Goal: Information Seeking & Learning: Learn about a topic

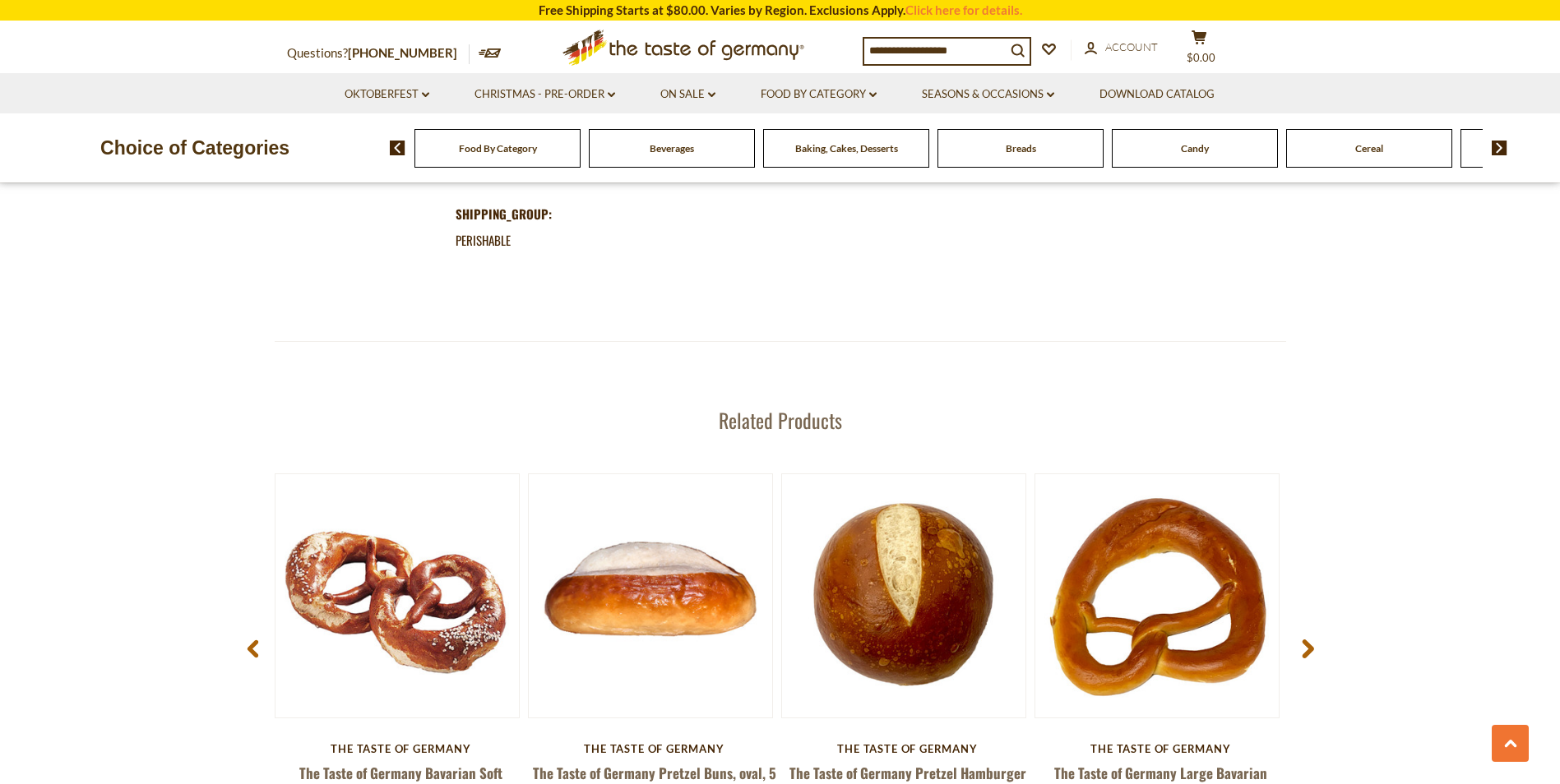
scroll to position [1890, 0]
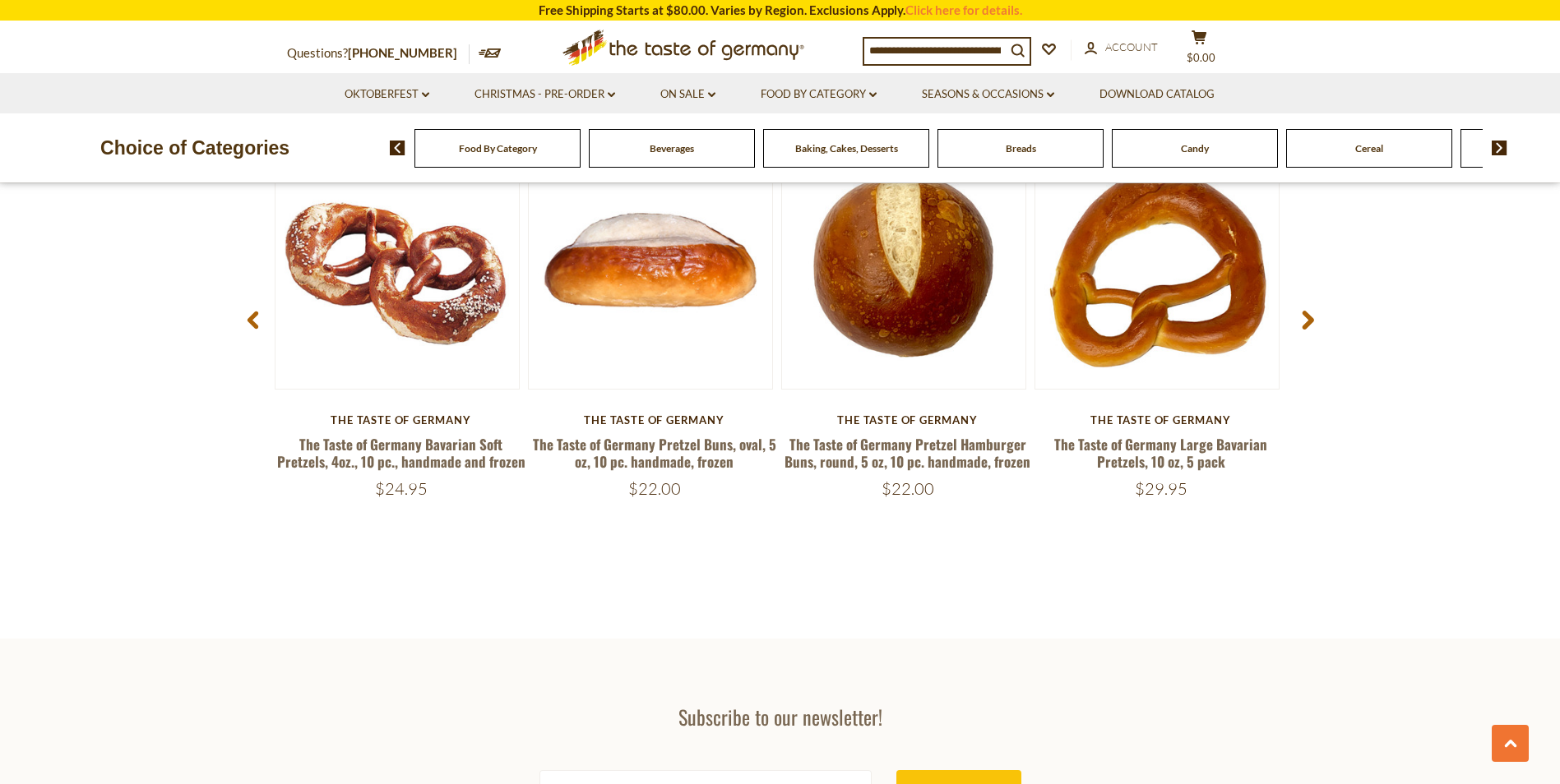
click at [1306, 322] on use at bounding box center [1307, 321] width 11 height 19
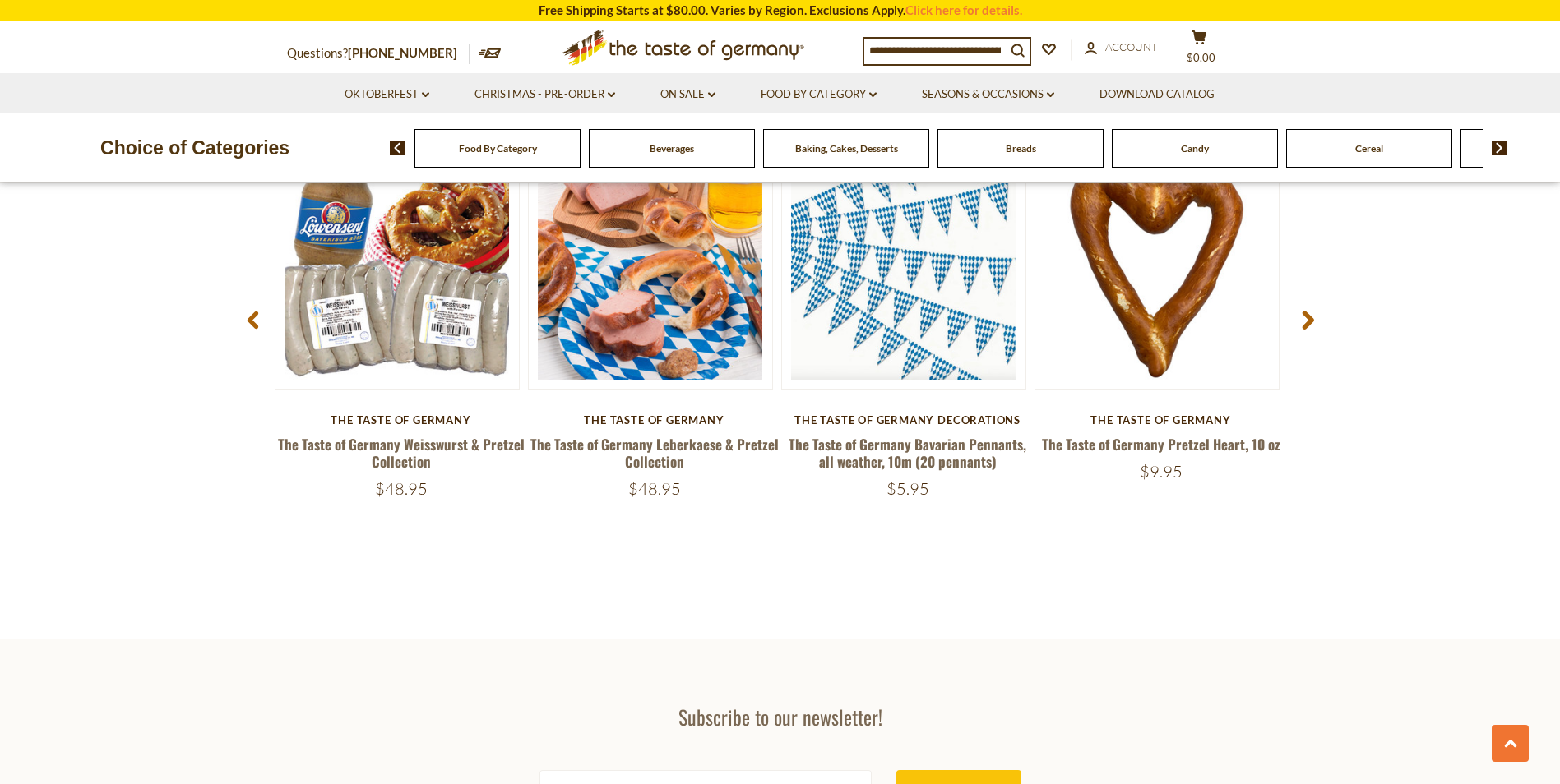
click at [1306, 322] on use at bounding box center [1307, 321] width 11 height 19
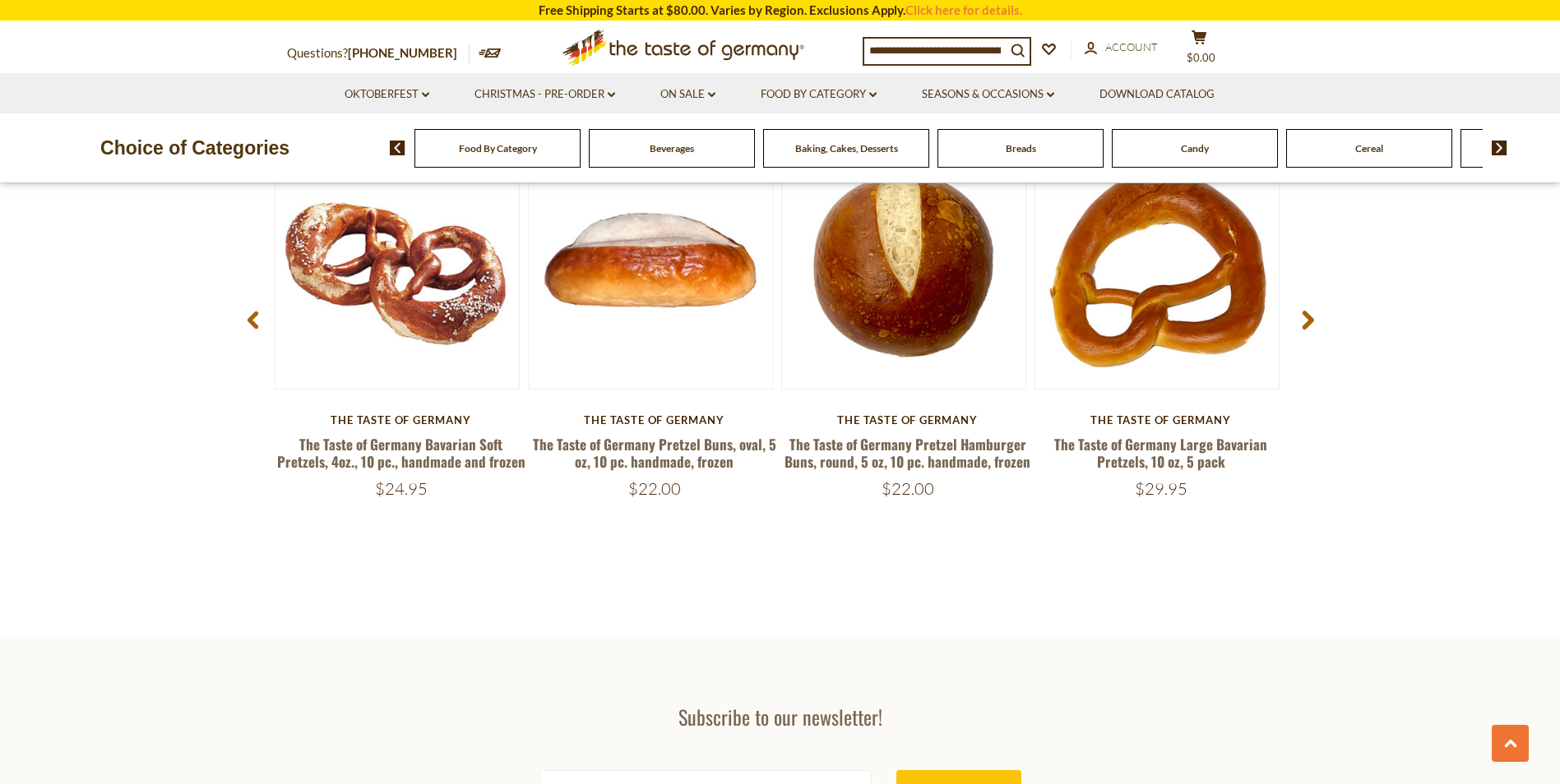
click at [1306, 322] on use at bounding box center [1307, 321] width 11 height 19
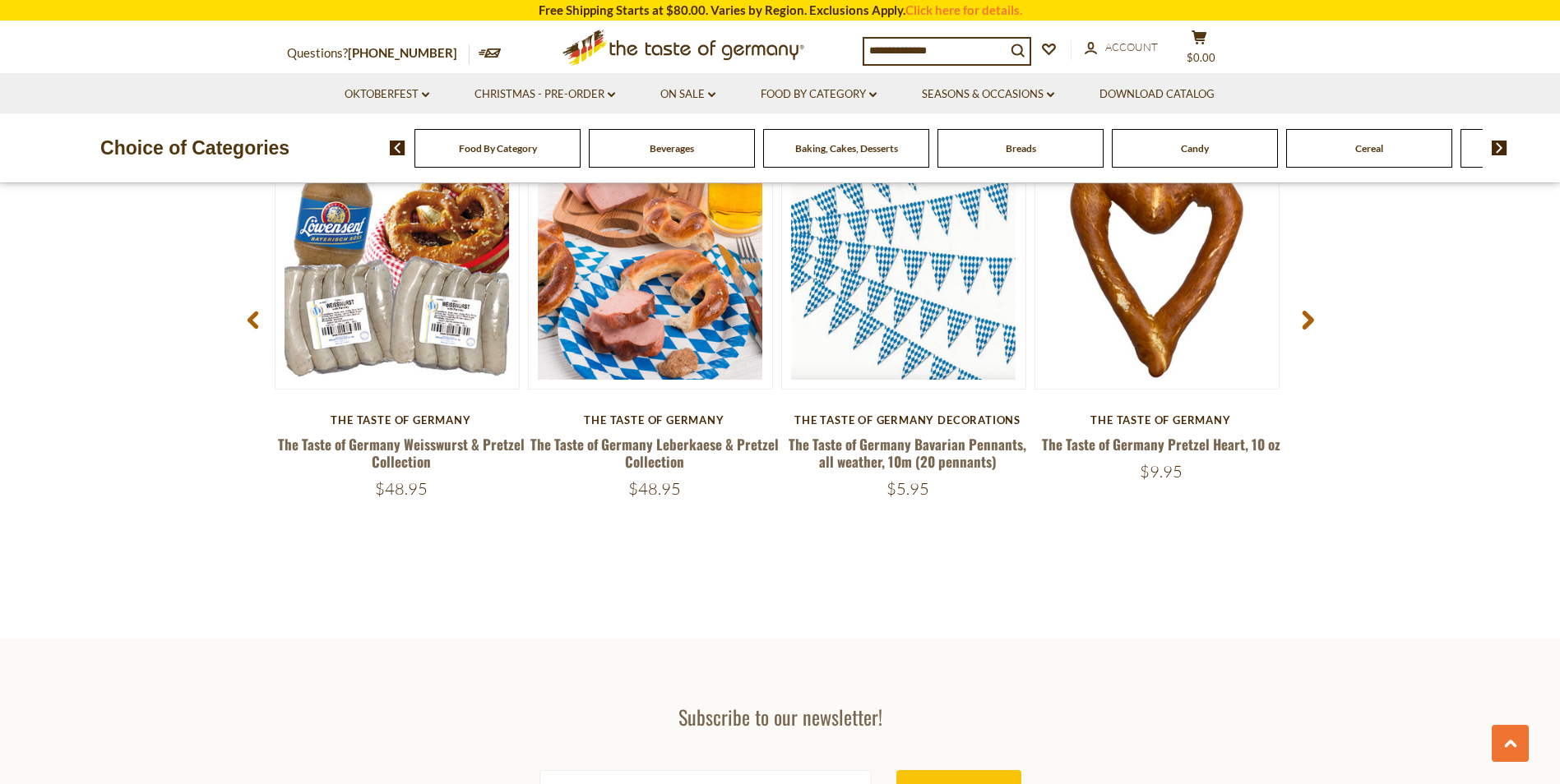
click at [1306, 322] on use at bounding box center [1307, 321] width 11 height 19
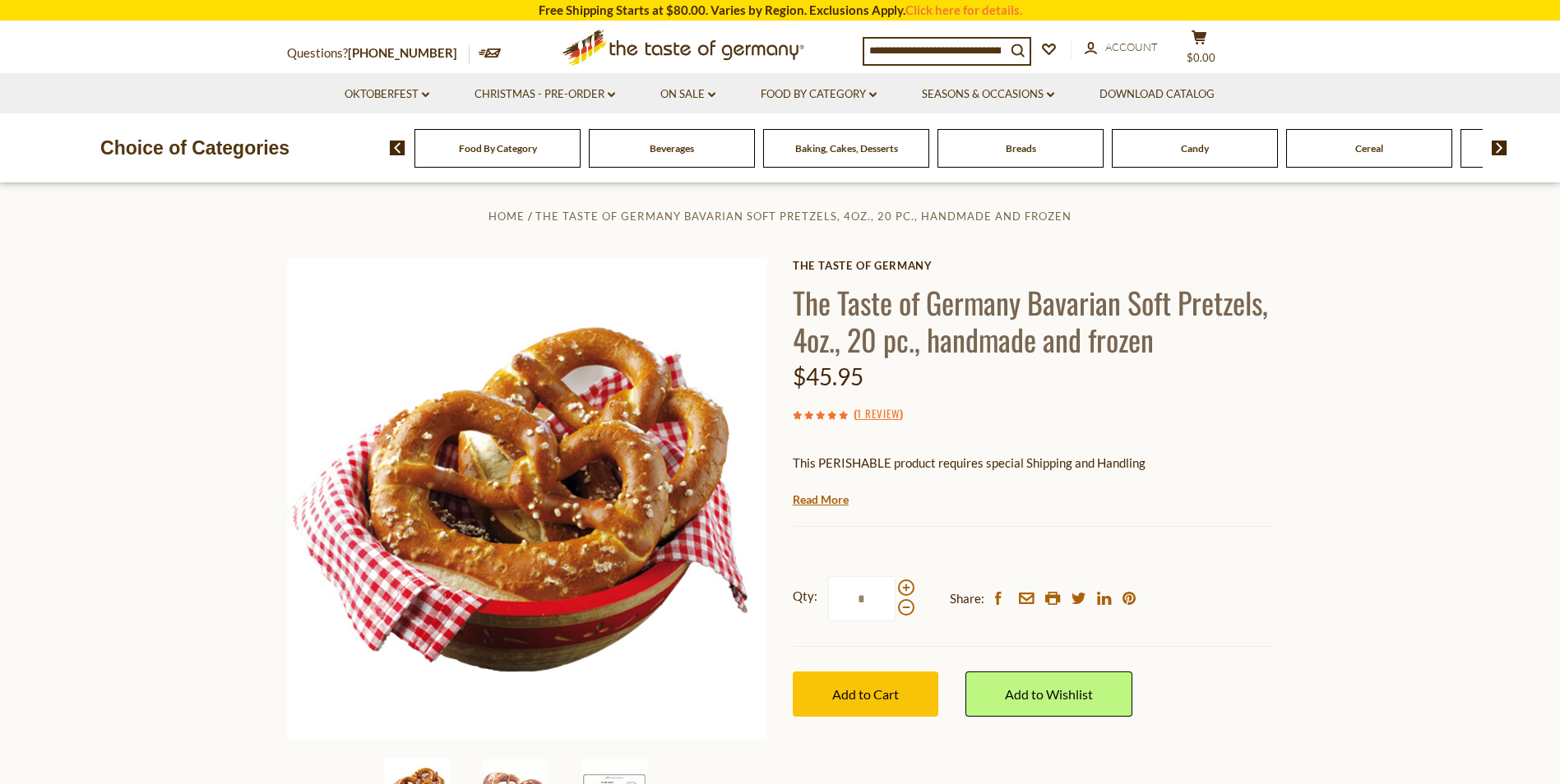
scroll to position [0, 0]
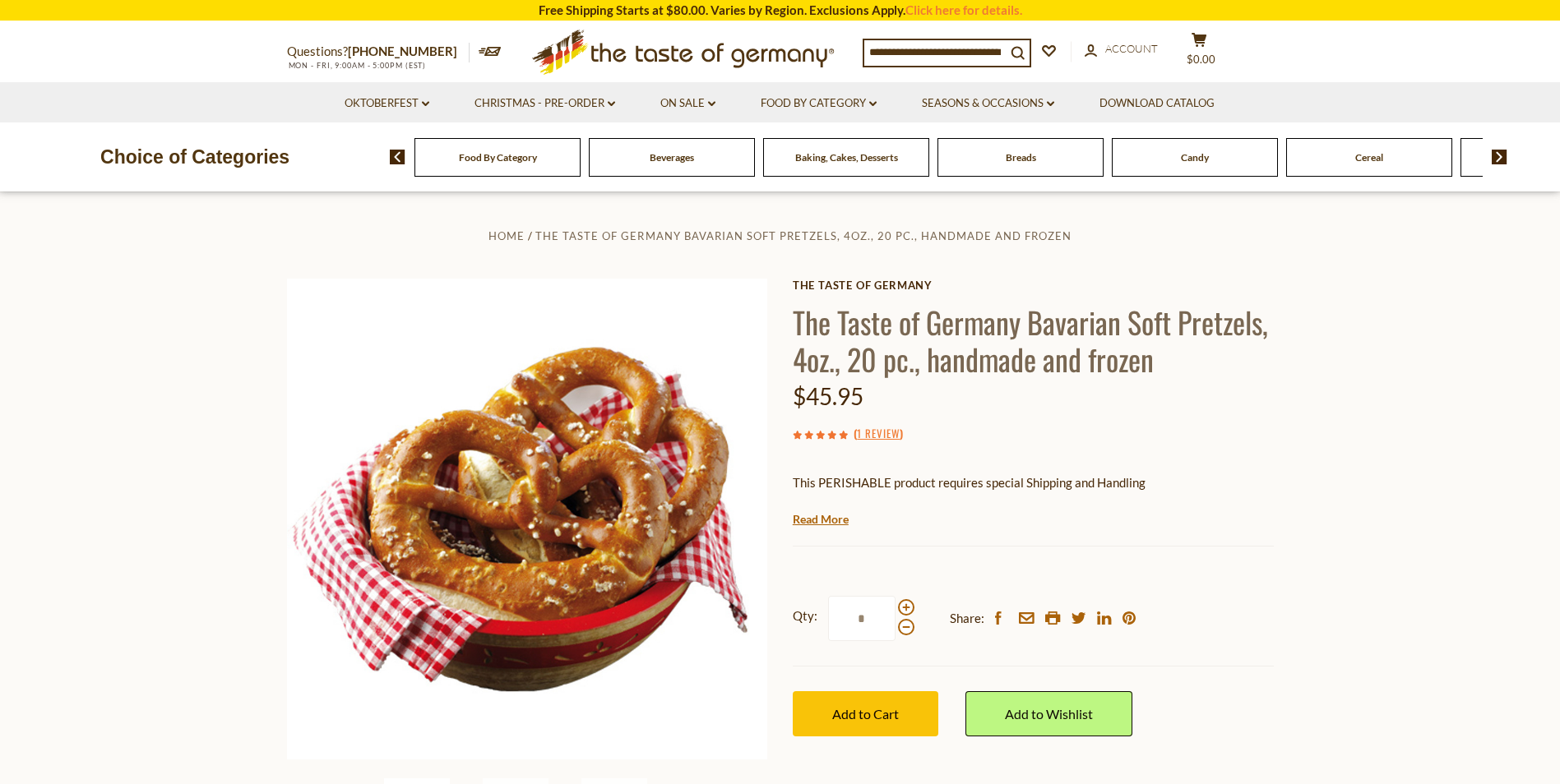
click at [581, 168] on div "Breads" at bounding box center [498, 157] width 167 height 39
click at [383, 60] on p "Questions? 800-881-6419" at bounding box center [377, 51] width 183 height 22
click at [692, 56] on icon ".st0{fill:#EDD300;} .st1{fill:#D33E21;}" at bounding box center [683, 51] width 307 height 60
click at [395, 104] on link "Oktoberfest dropdown_arrow" at bounding box center [387, 103] width 85 height 18
click at [396, 180] on link "Oktoberfest Foods" at bounding box center [386, 174] width 101 height 15
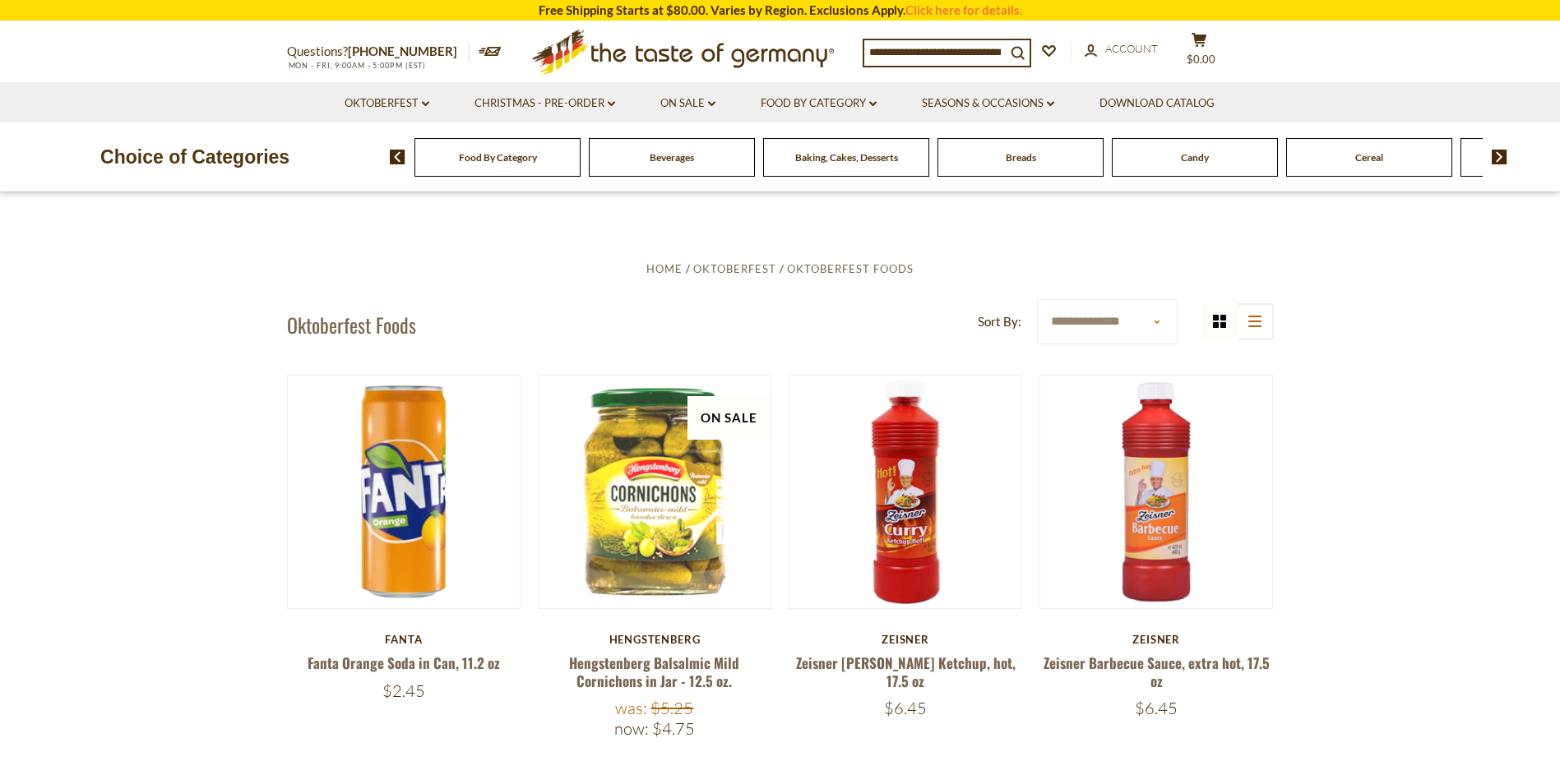
click at [344, 54] on p "Questions? 800-881-6419" at bounding box center [377, 51] width 183 height 22
click at [1130, 47] on span "Account" at bounding box center [1131, 48] width 53 height 13
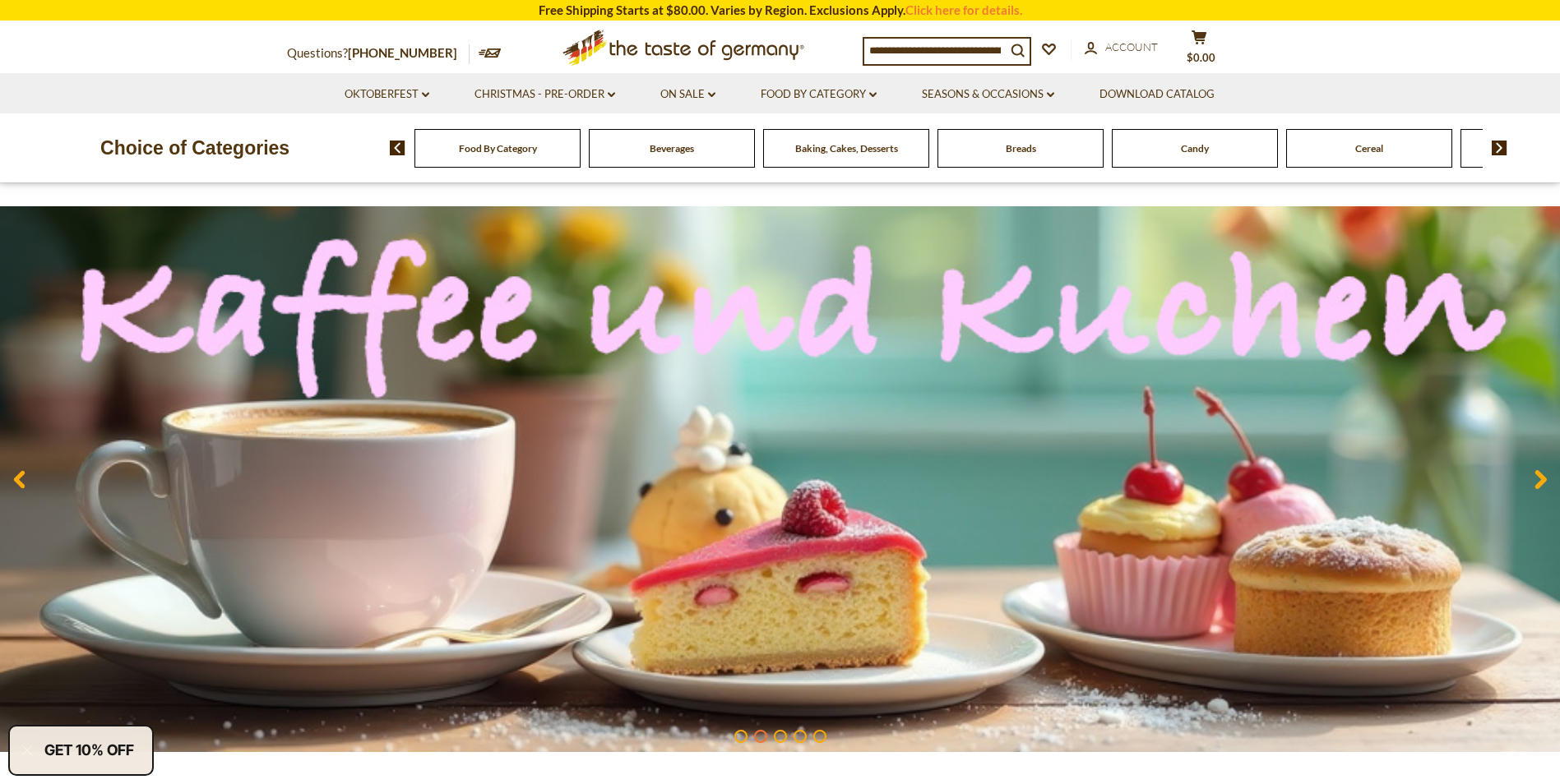
scroll to position [82, 0]
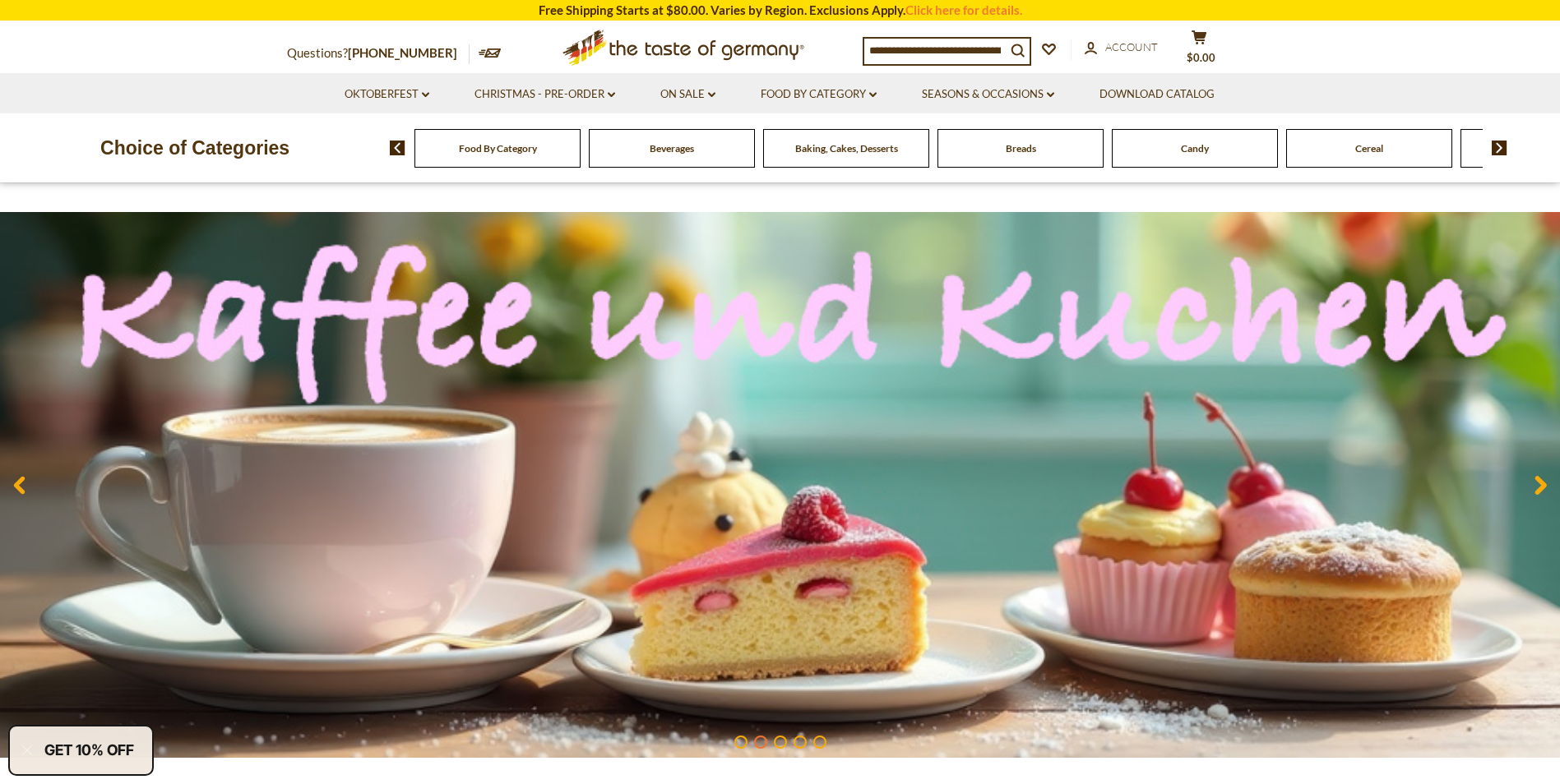
click at [683, 152] on span "Beverages" at bounding box center [672, 148] width 44 height 12
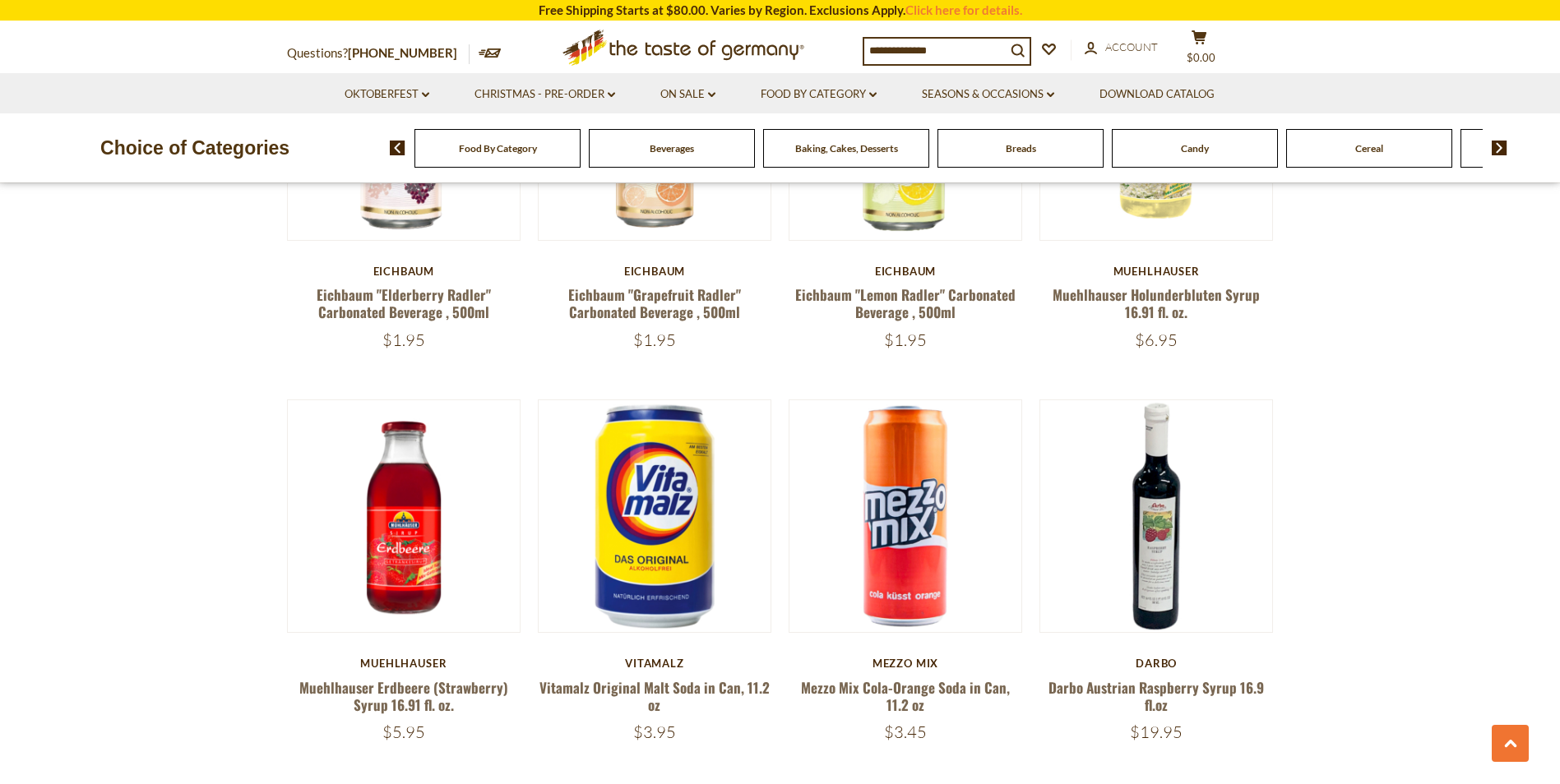
scroll to position [657, 0]
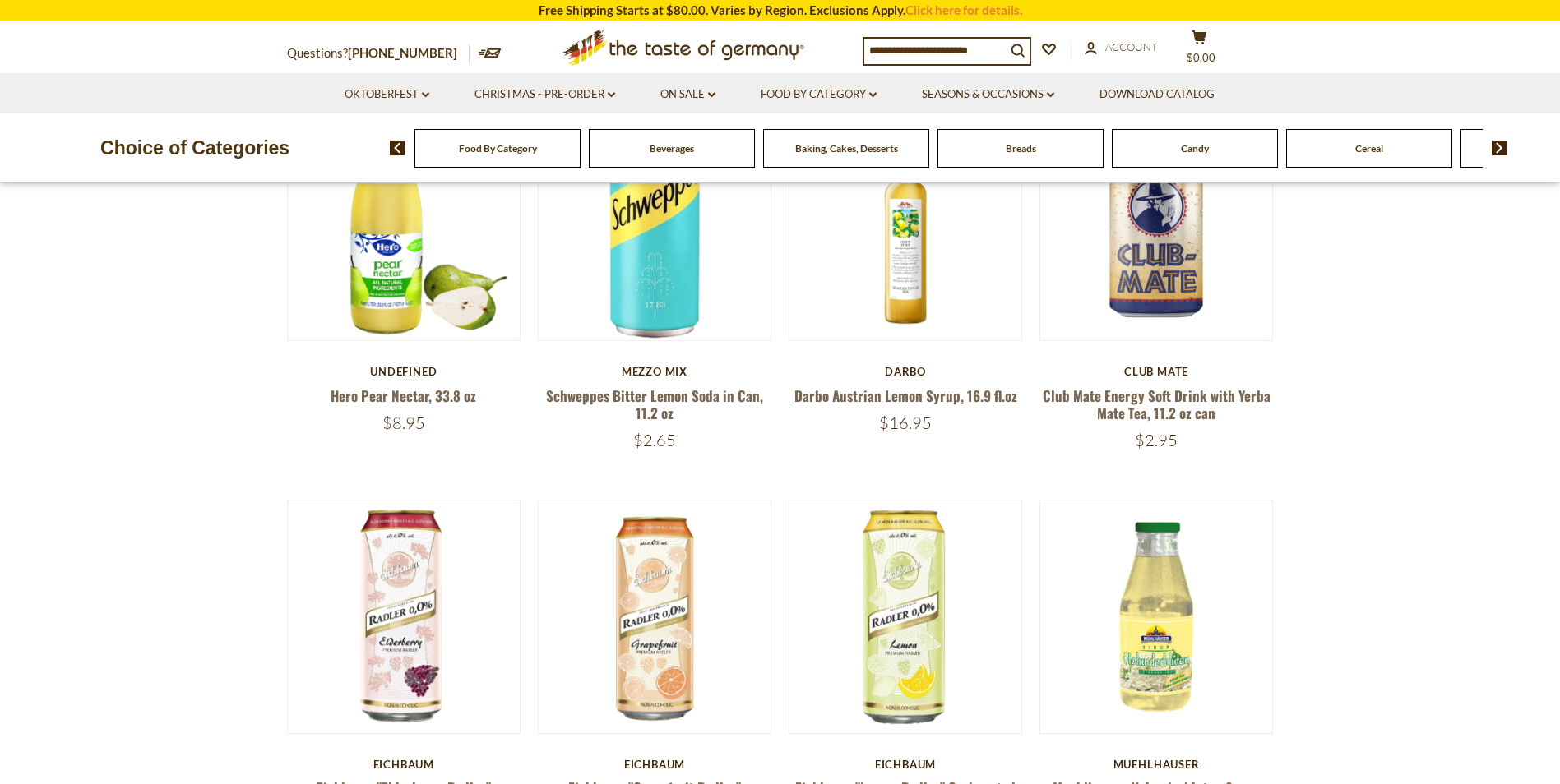
click at [581, 148] on div "Breads" at bounding box center [498, 148] width 167 height 39
click at [581, 161] on div "Breads" at bounding box center [498, 148] width 167 height 39
click at [1123, 43] on span "Account" at bounding box center [1131, 47] width 53 height 13
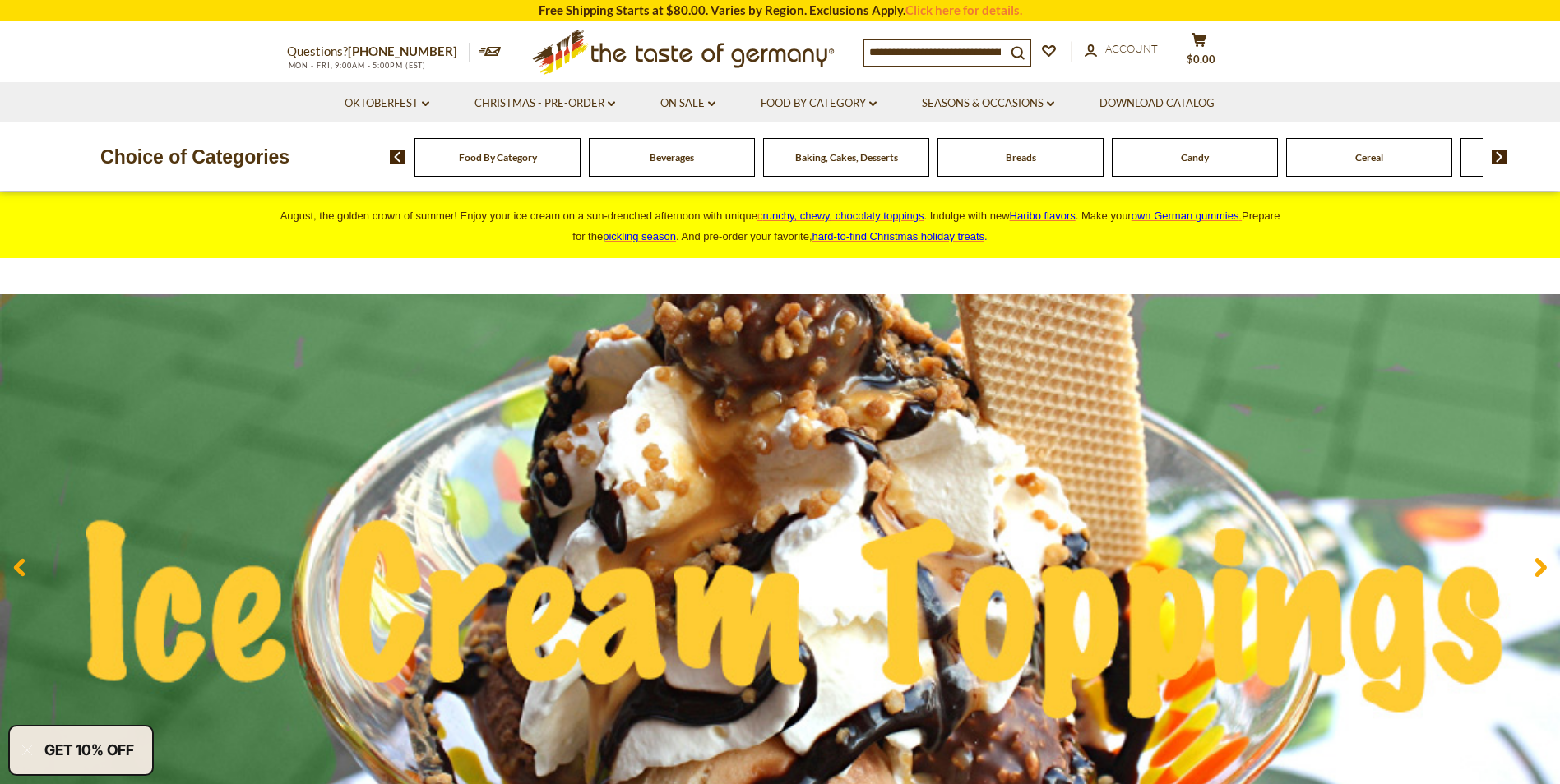
click at [581, 177] on div "Baking, Cakes, Desserts" at bounding box center [498, 157] width 167 height 39
click at [581, 177] on div "Breads" at bounding box center [498, 157] width 167 height 39
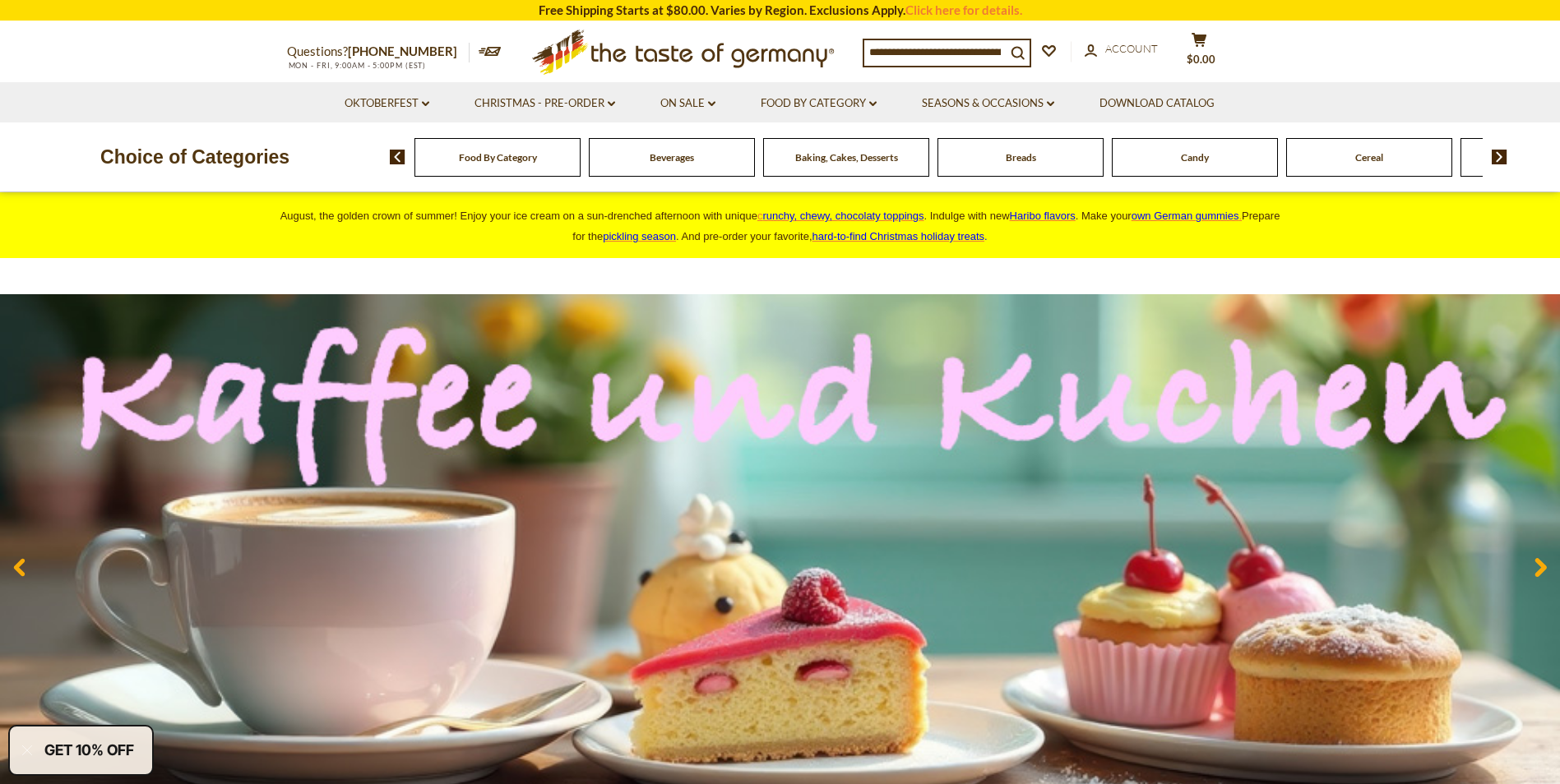
click at [581, 167] on div "Breads" at bounding box center [498, 157] width 167 height 39
click at [581, 166] on div "Breads" at bounding box center [498, 157] width 167 height 39
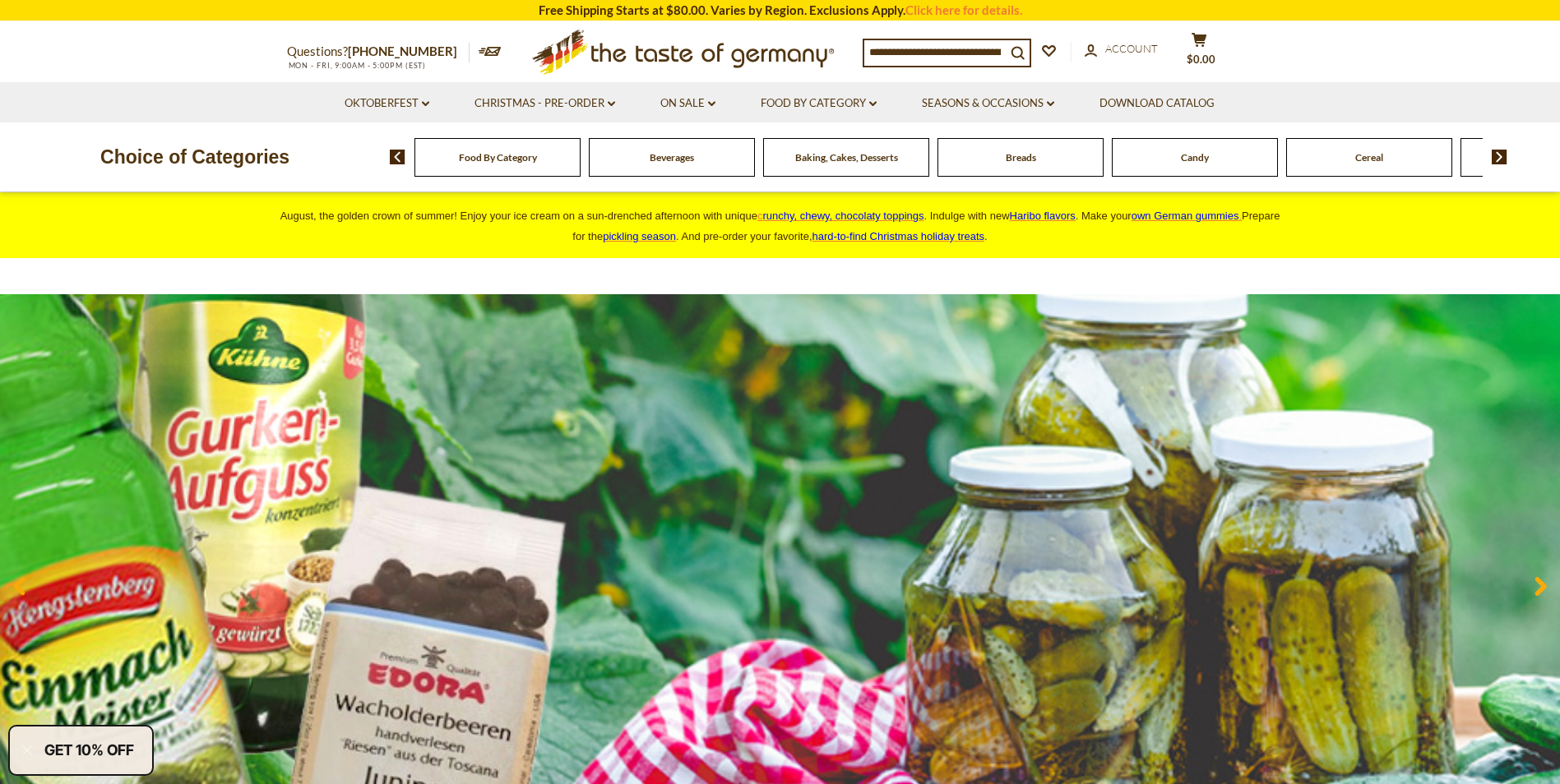
click at [960, 57] on input at bounding box center [936, 52] width 142 height 23
click at [1025, 50] on icon "search_icon" at bounding box center [1017, 53] width 14 height 14
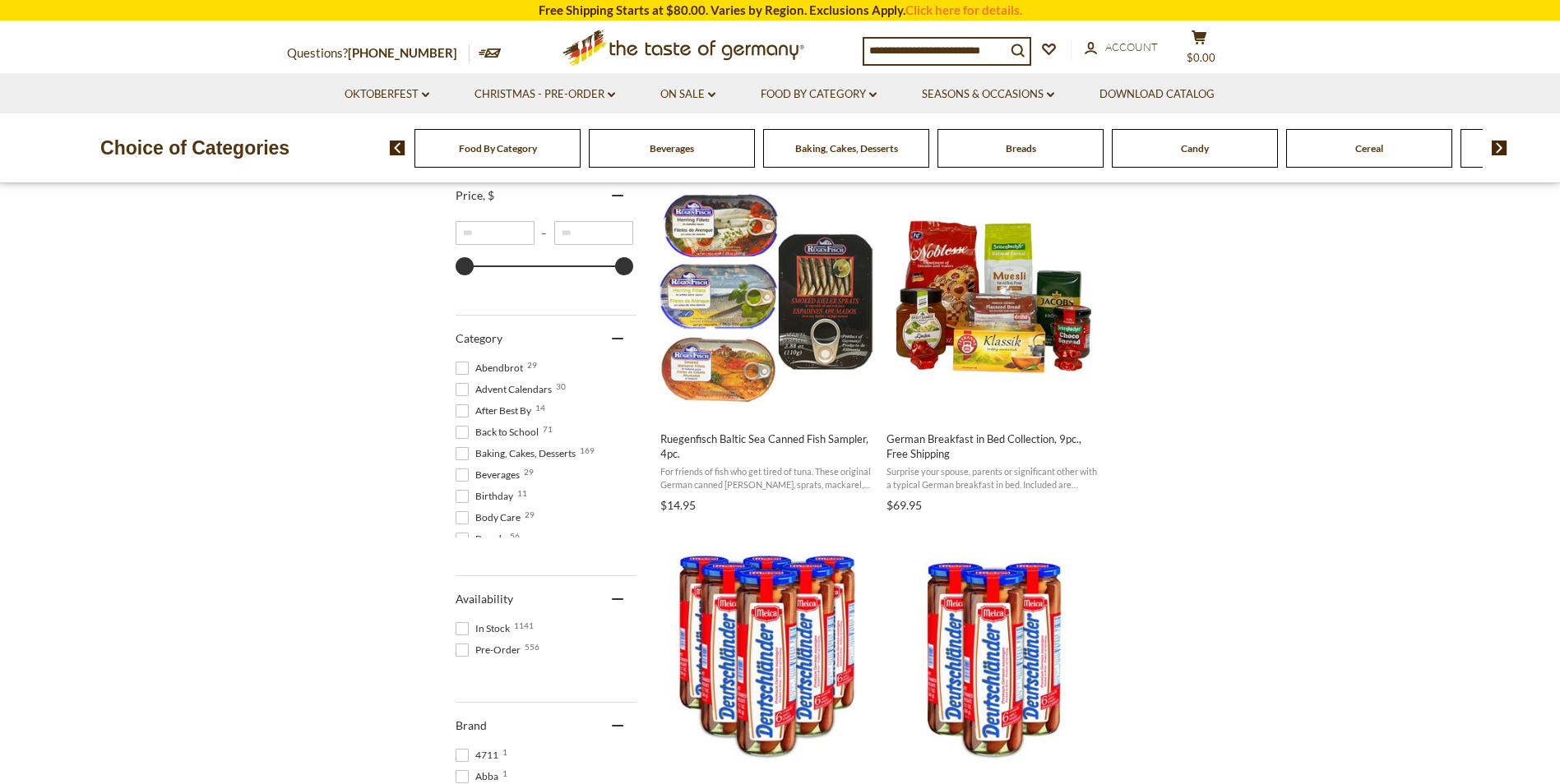
click at [951, 52] on input at bounding box center [936, 50] width 142 height 23
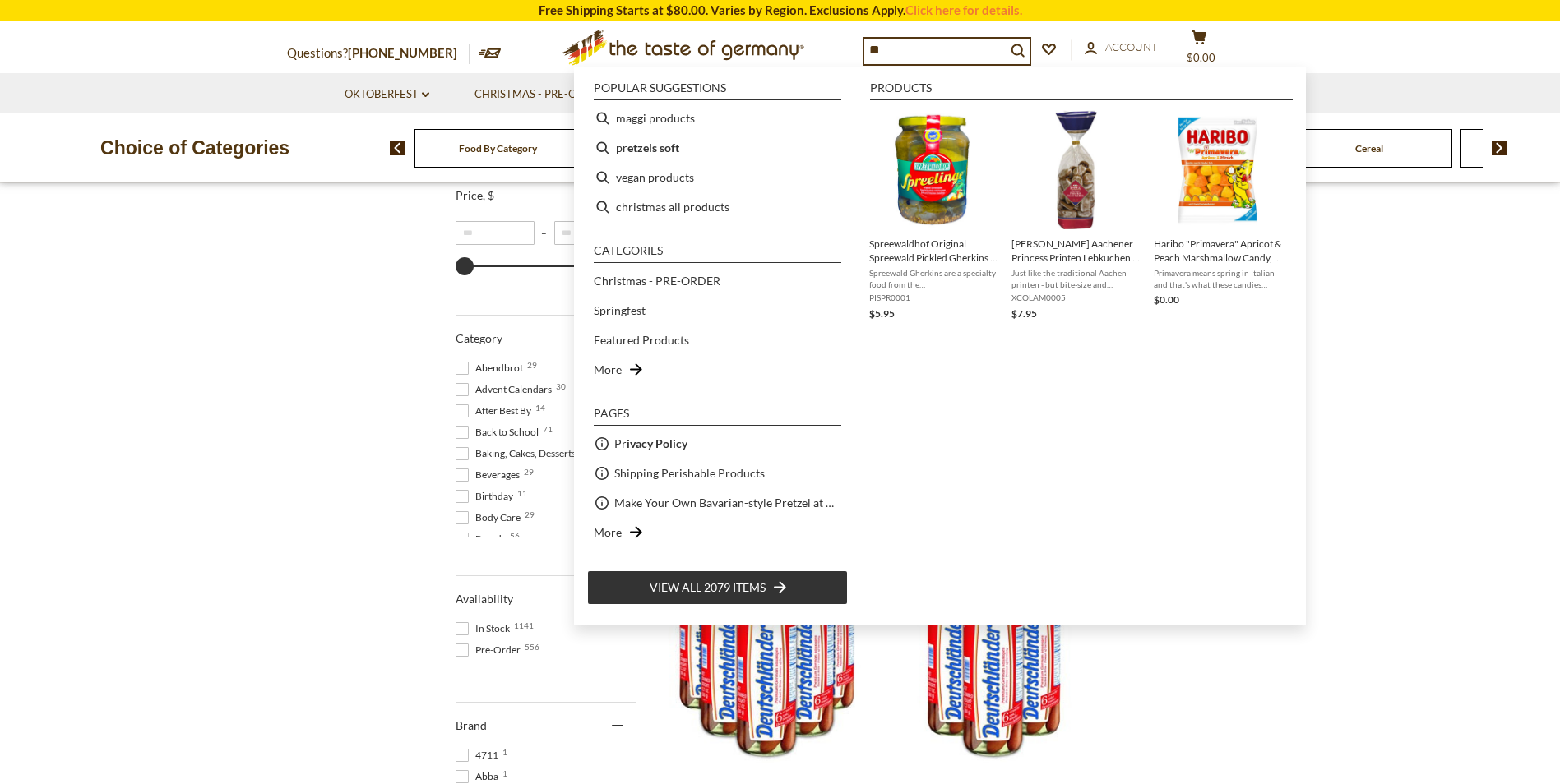
type input "*"
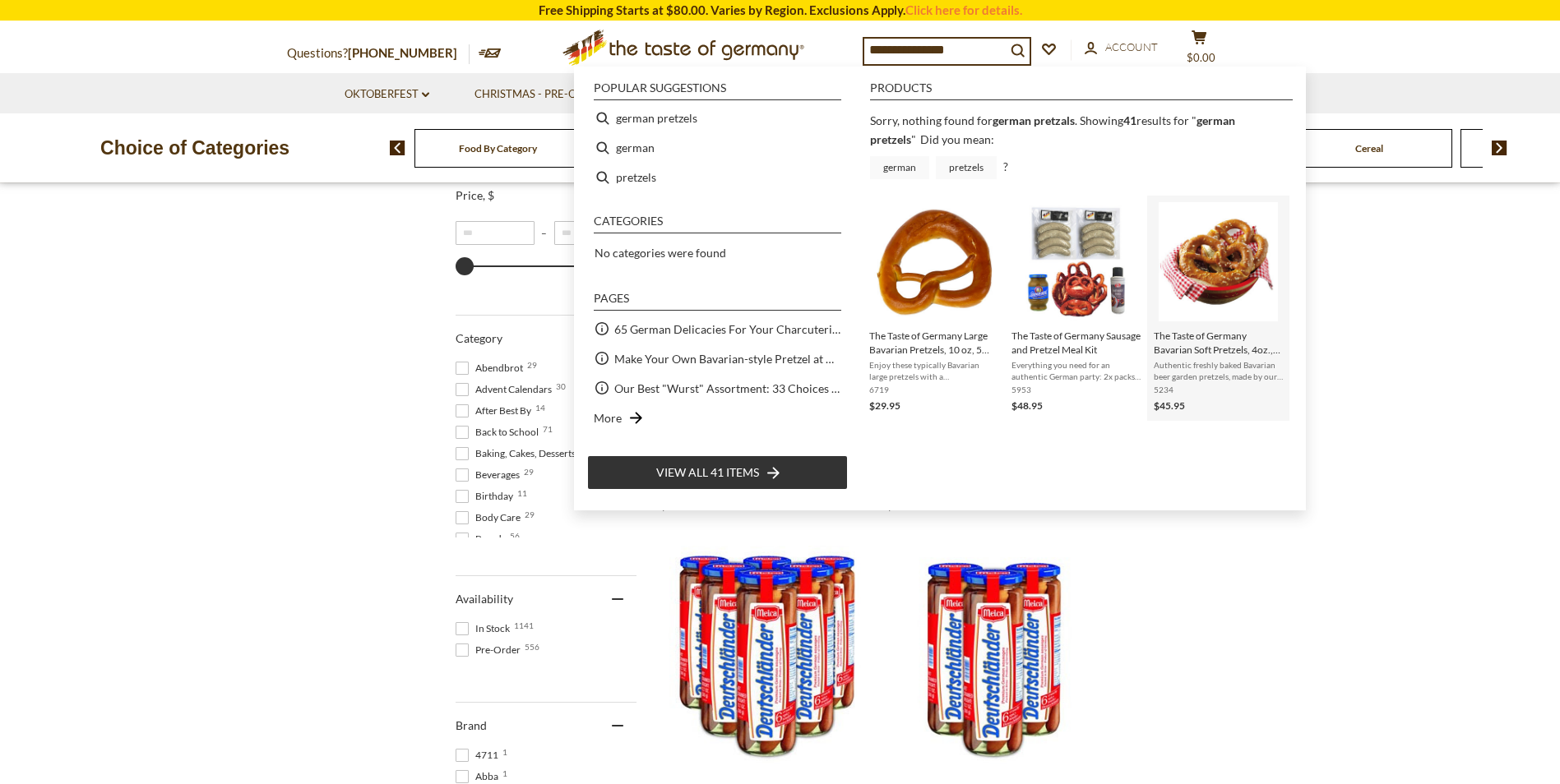
type input "**********"
click at [1224, 382] on link "The Taste of Germany Bavarian Soft Pretzels, 4oz., 20 pc., handmade and frozen …" at bounding box center [1218, 308] width 129 height 212
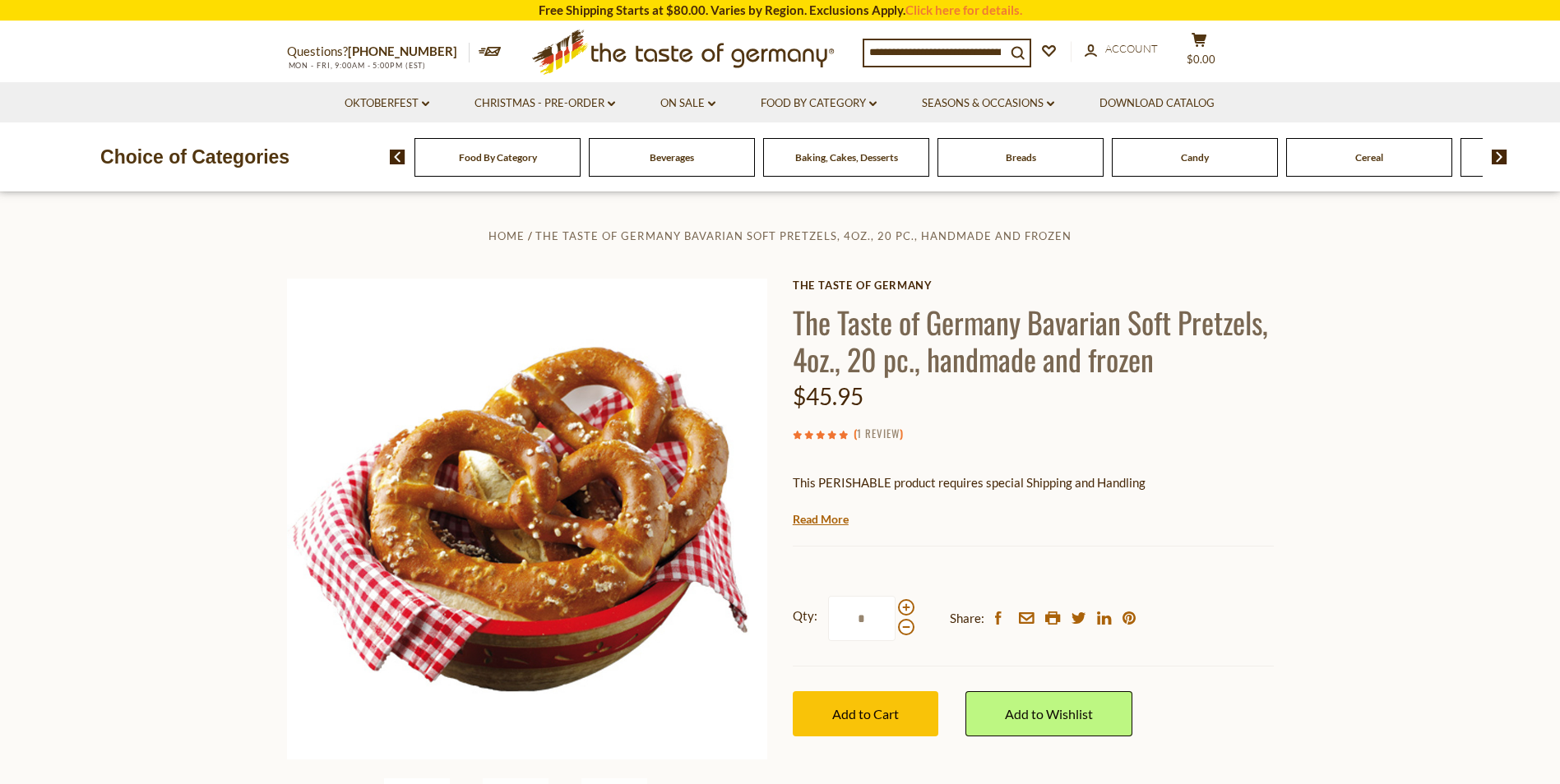
click at [872, 432] on link "1 Review" at bounding box center [878, 433] width 43 height 18
click at [807, 431] on icon at bounding box center [809, 436] width 9 height 9
click at [832, 524] on link "Read More" at bounding box center [820, 519] width 56 height 16
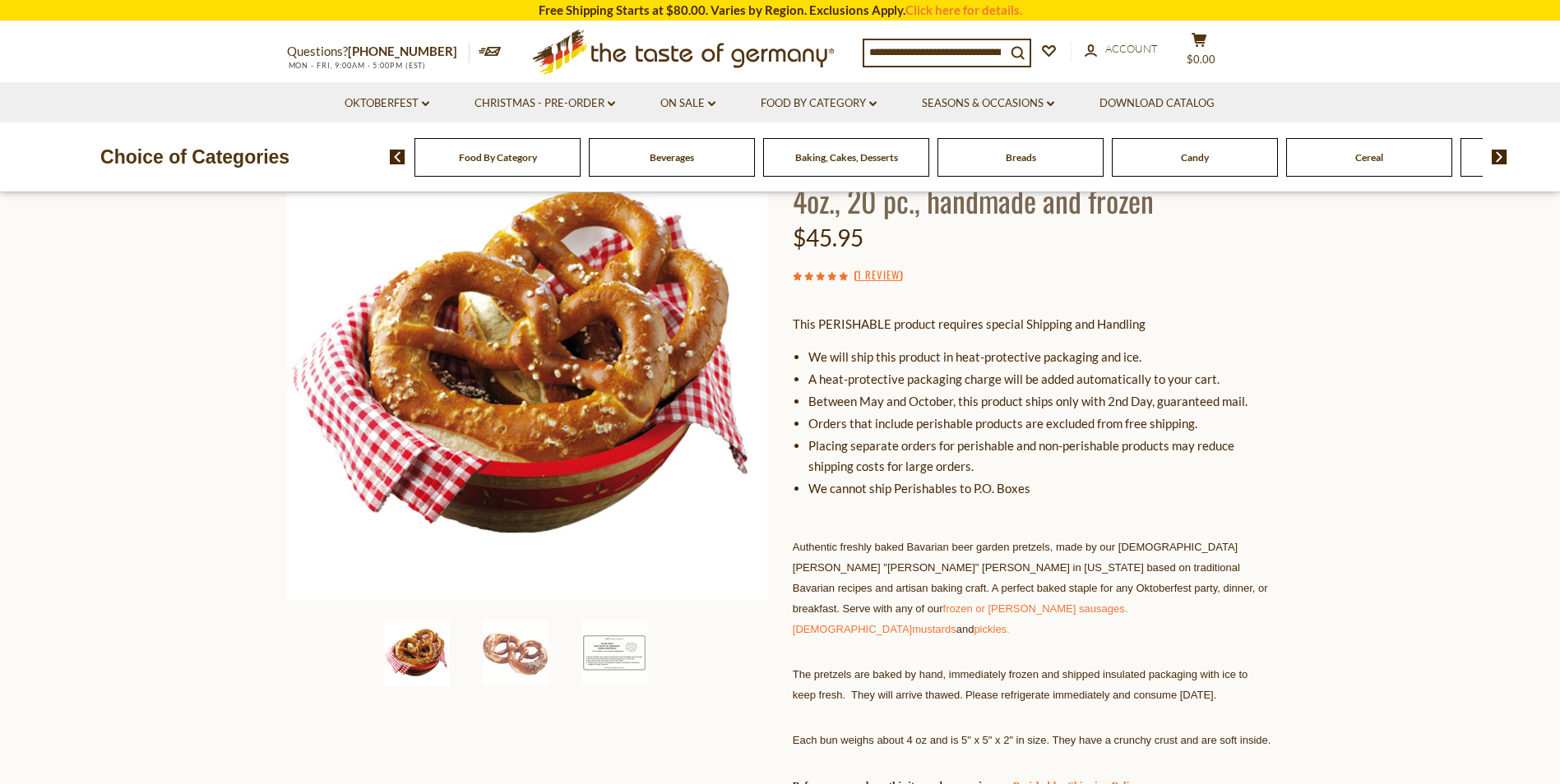
scroll to position [165, 0]
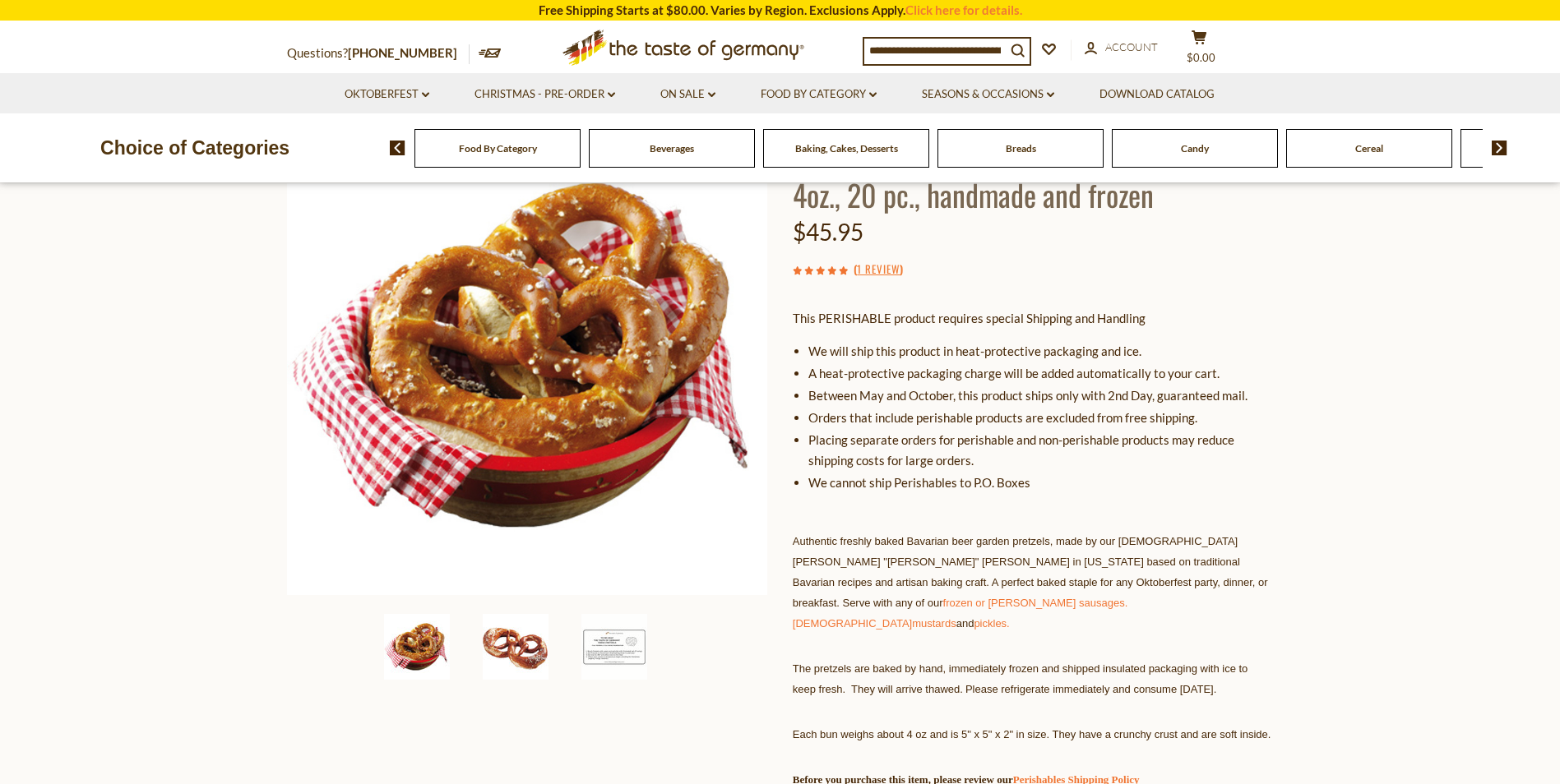
click at [503, 630] on img at bounding box center [516, 647] width 66 height 66
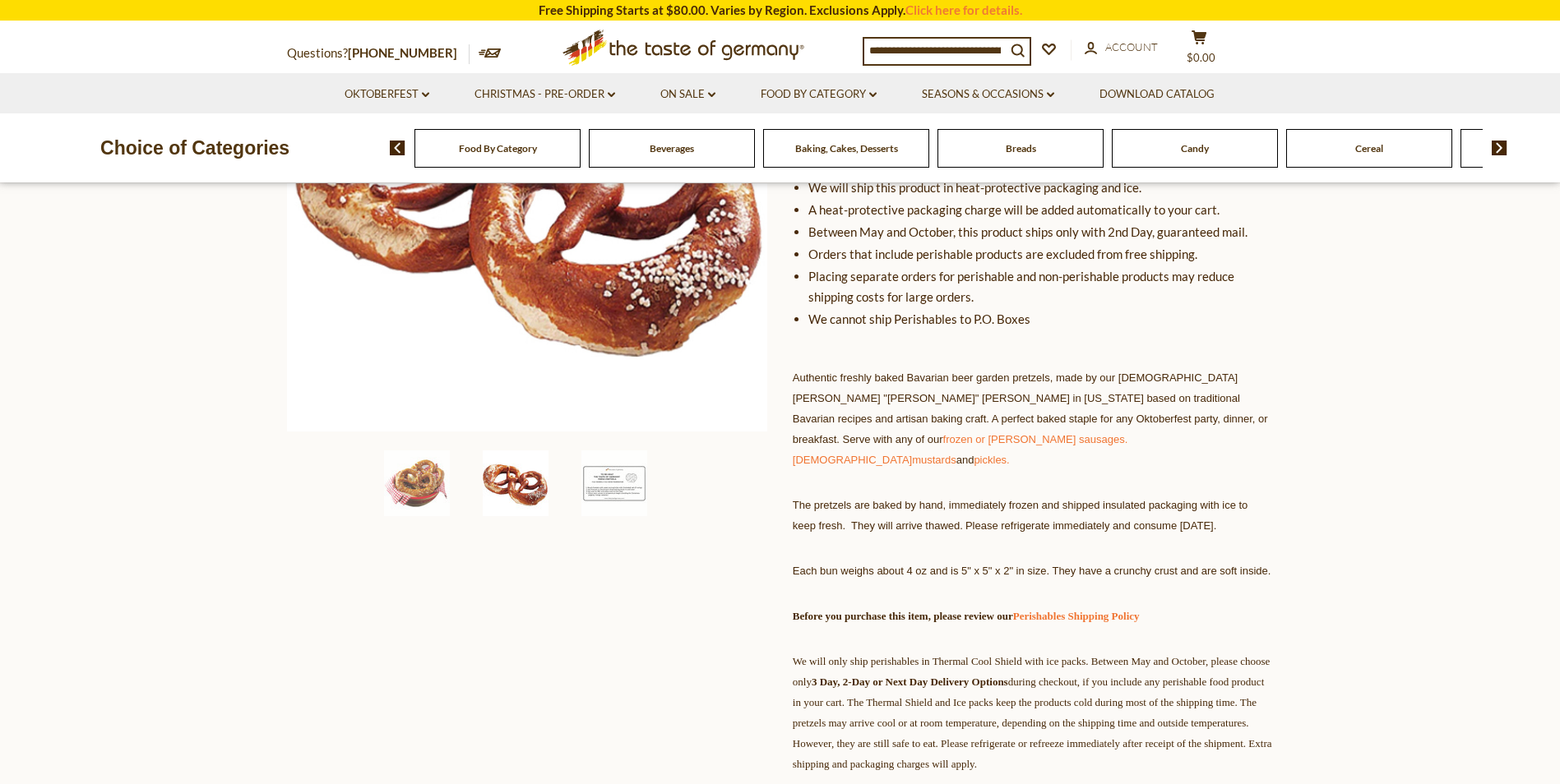
scroll to position [329, 0]
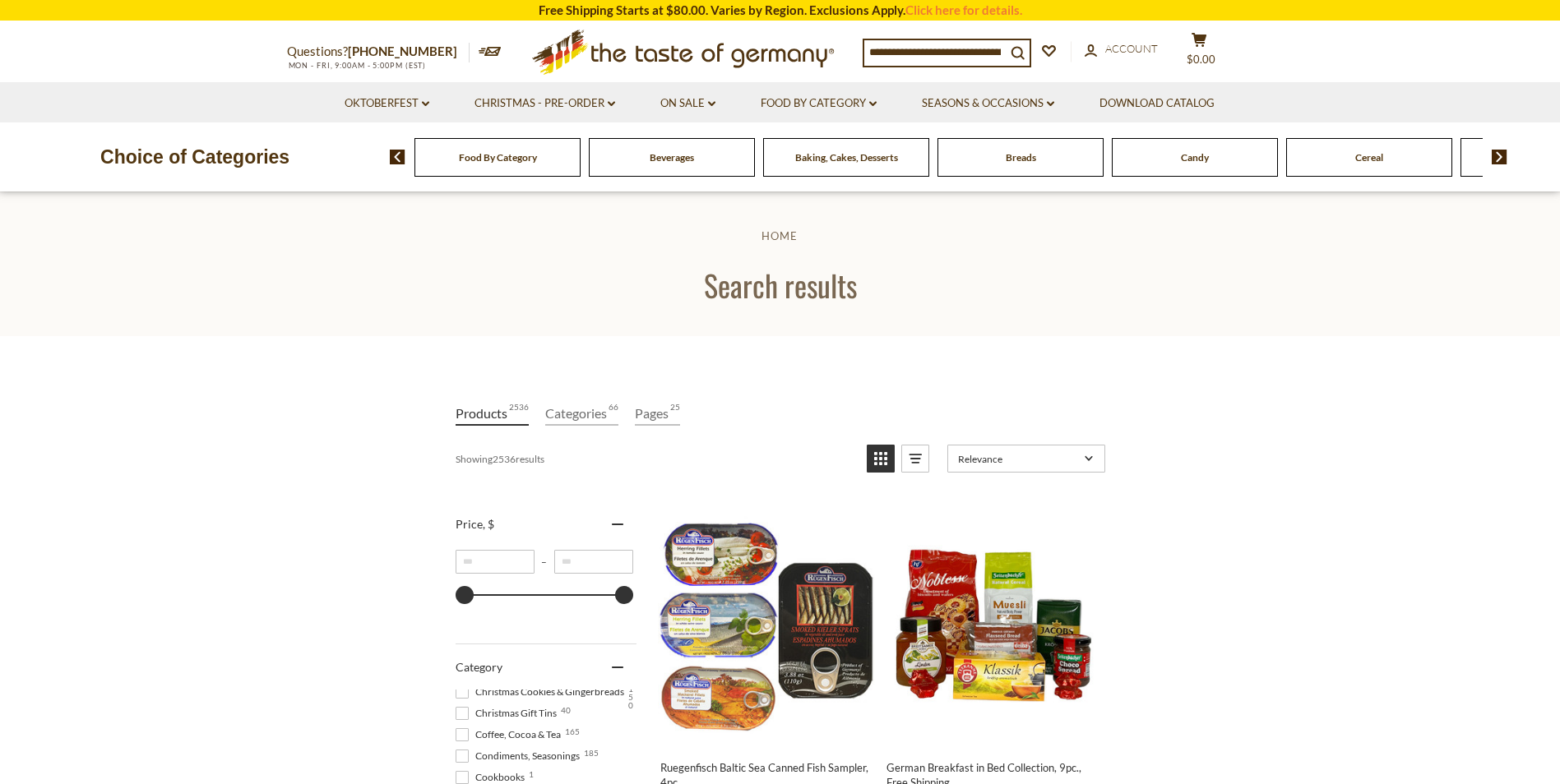
click at [483, 173] on div "Food By Category" at bounding box center [498, 157] width 167 height 39
click at [408, 168] on div "Food By Category [GEOGRAPHIC_DATA] Baking, Cakes, Desserts Breads Candy Cereal …" at bounding box center [974, 157] width 1170 height 40
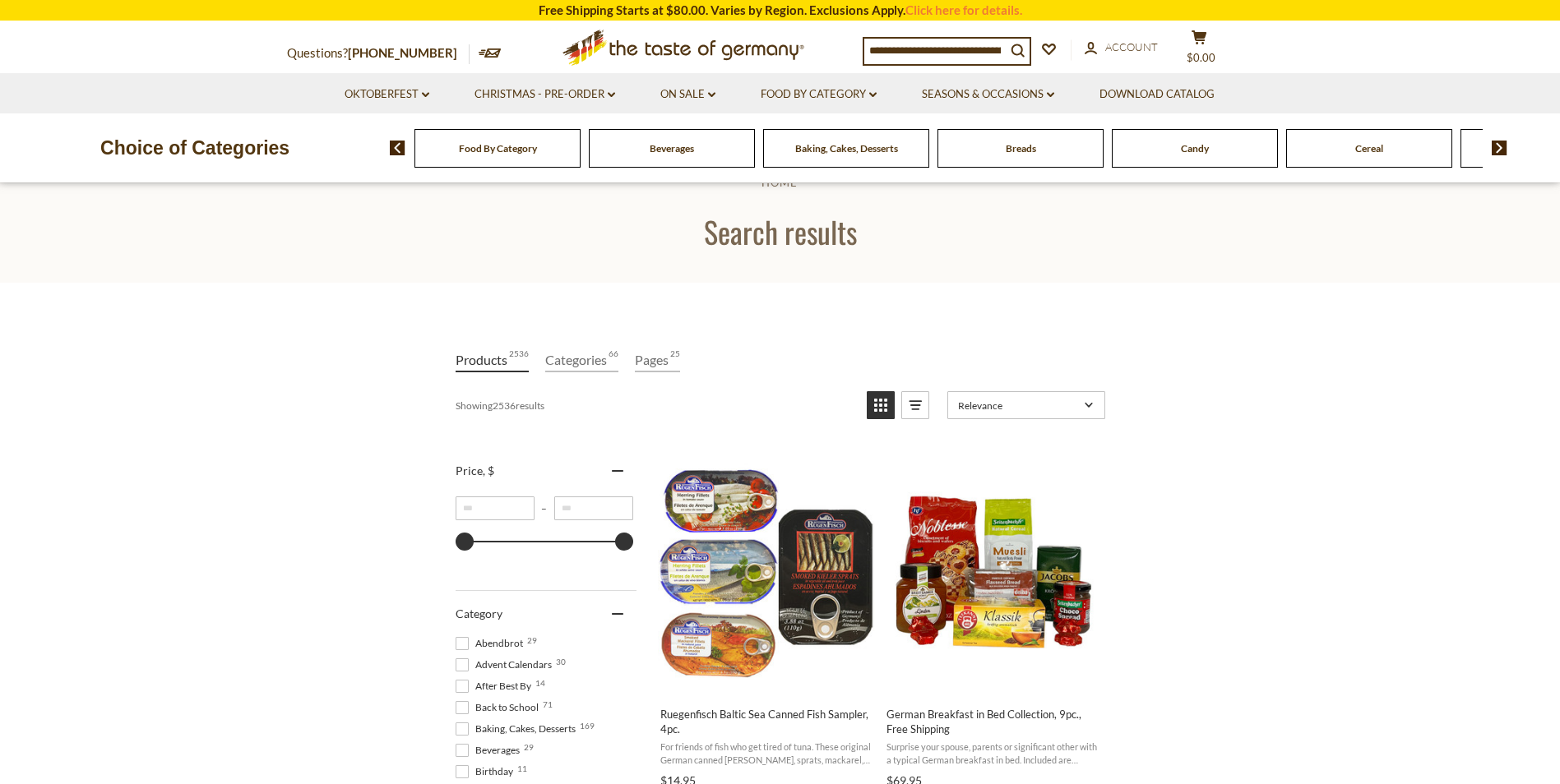
scroll to position [411, 0]
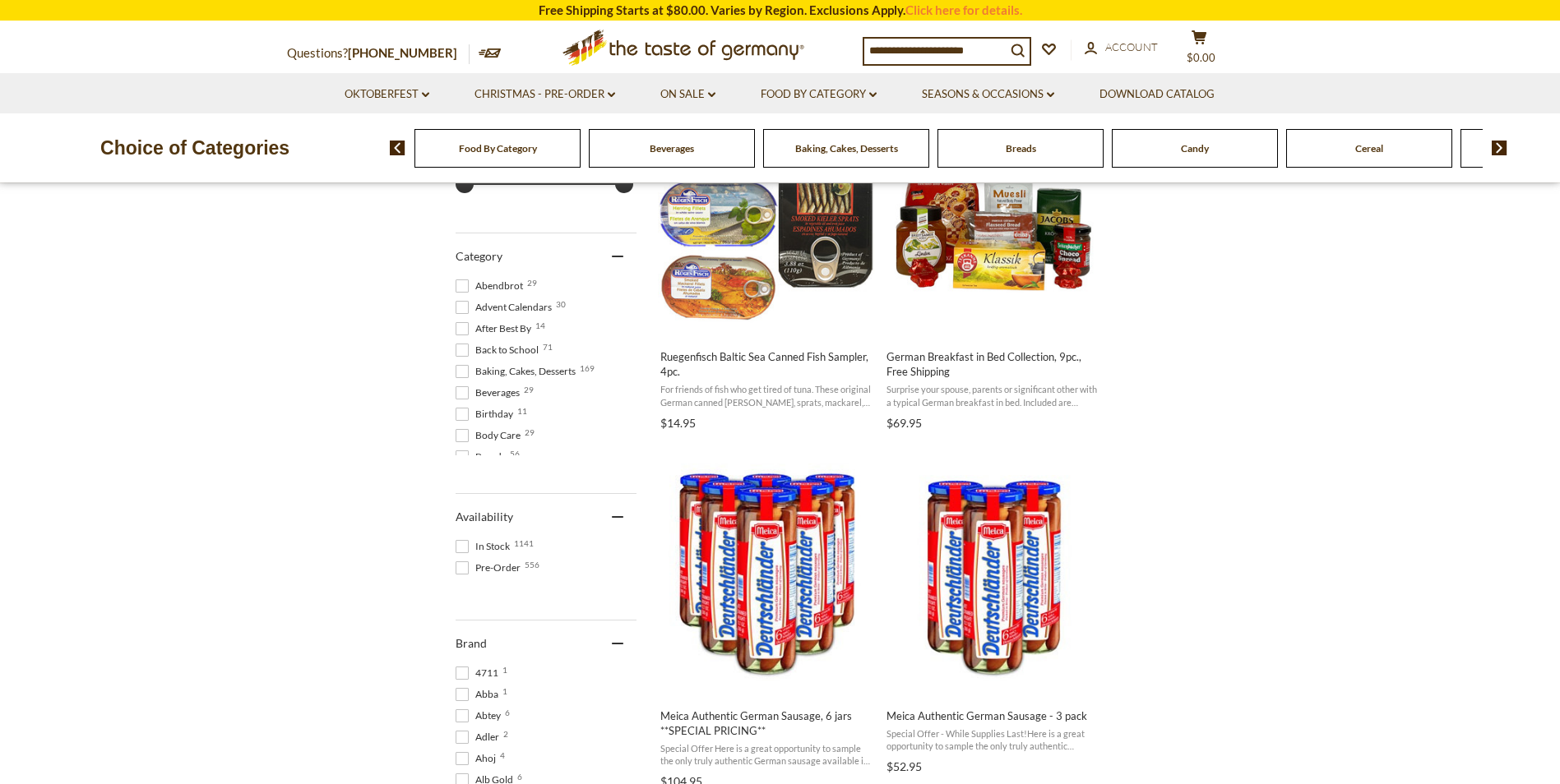
click at [466, 371] on span at bounding box center [463, 372] width 13 height 13
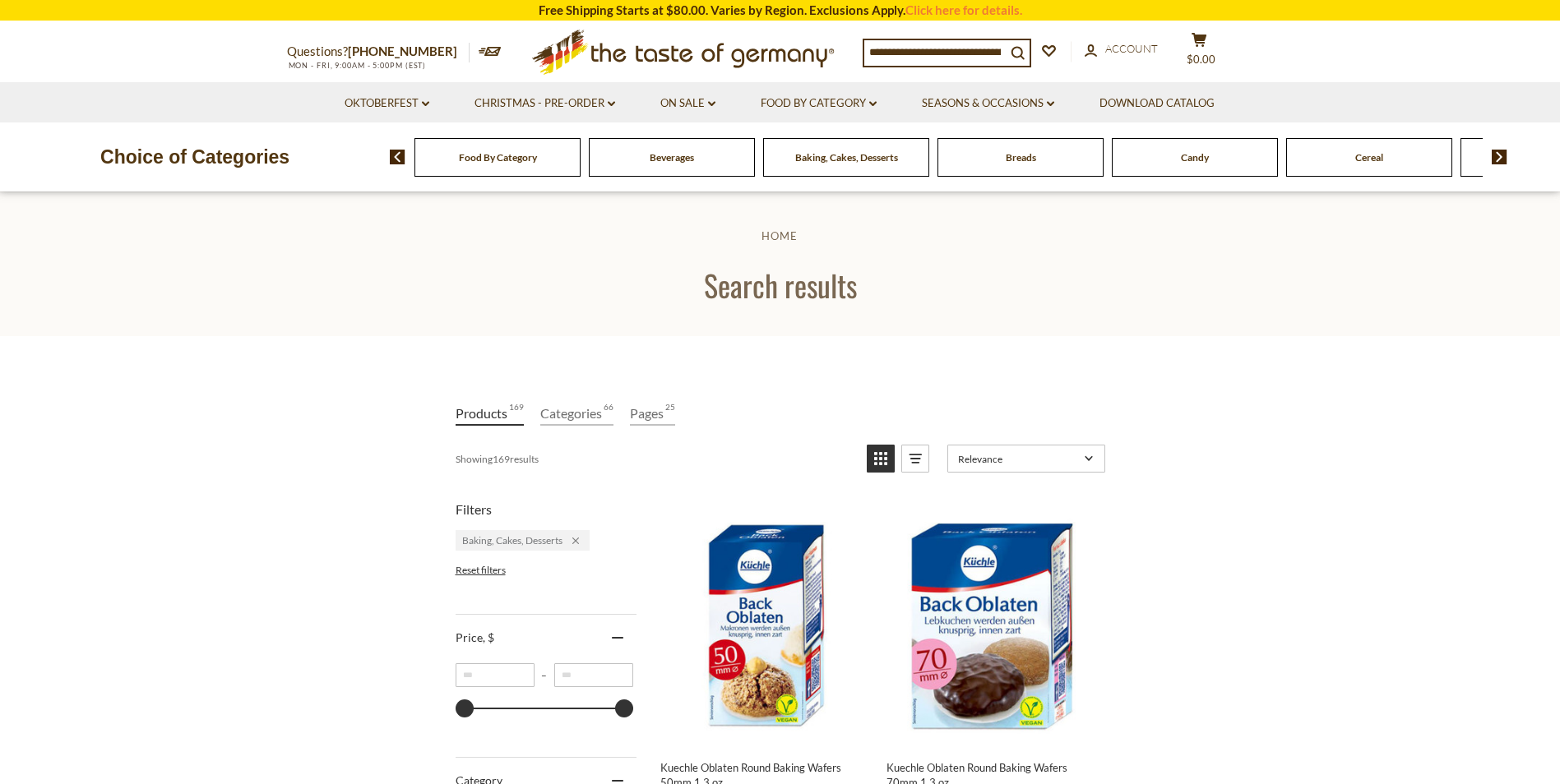
click at [1501, 159] on img at bounding box center [1499, 157] width 16 height 15
click at [1105, 157] on span "Coffee, Cocoa & Tea" at bounding box center [1064, 157] width 86 height 12
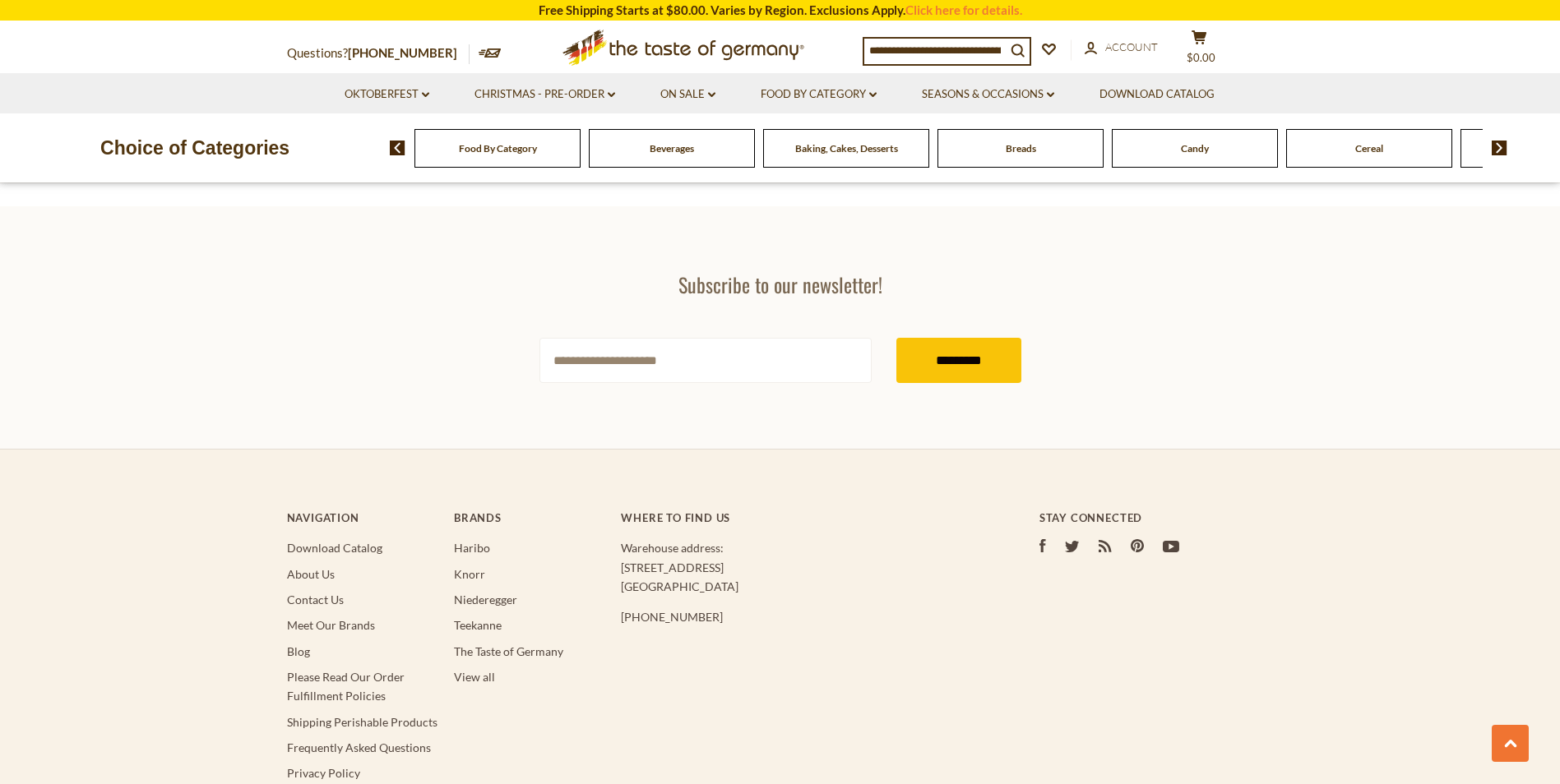
scroll to position [4851, 0]
